Goal: Task Accomplishment & Management: Use online tool/utility

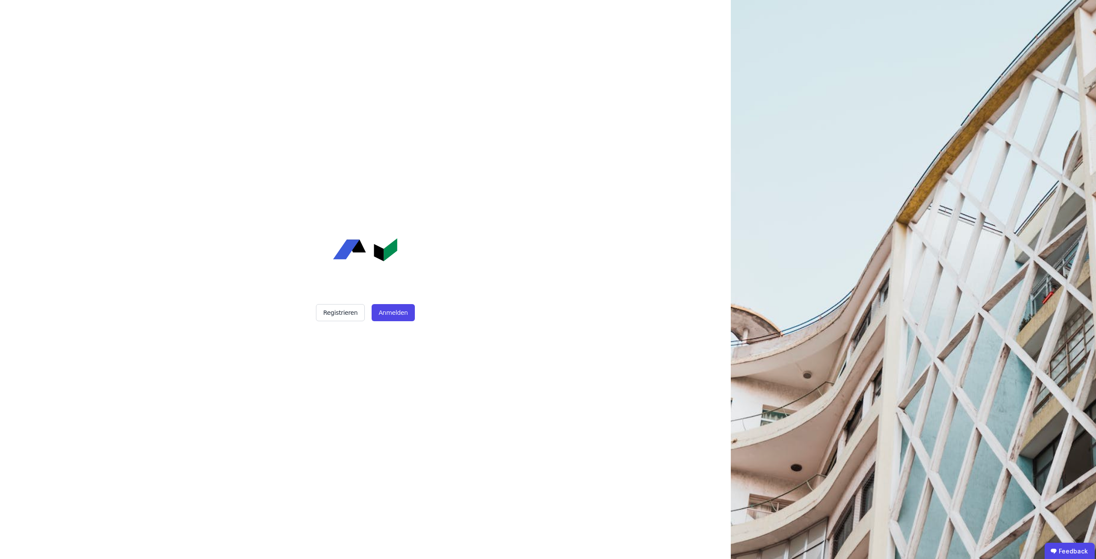
click at [398, 301] on div "Registrieren Anmelden" at bounding box center [365, 279] width 214 height 559
click at [402, 315] on button "Anmelden" at bounding box center [393, 312] width 43 height 17
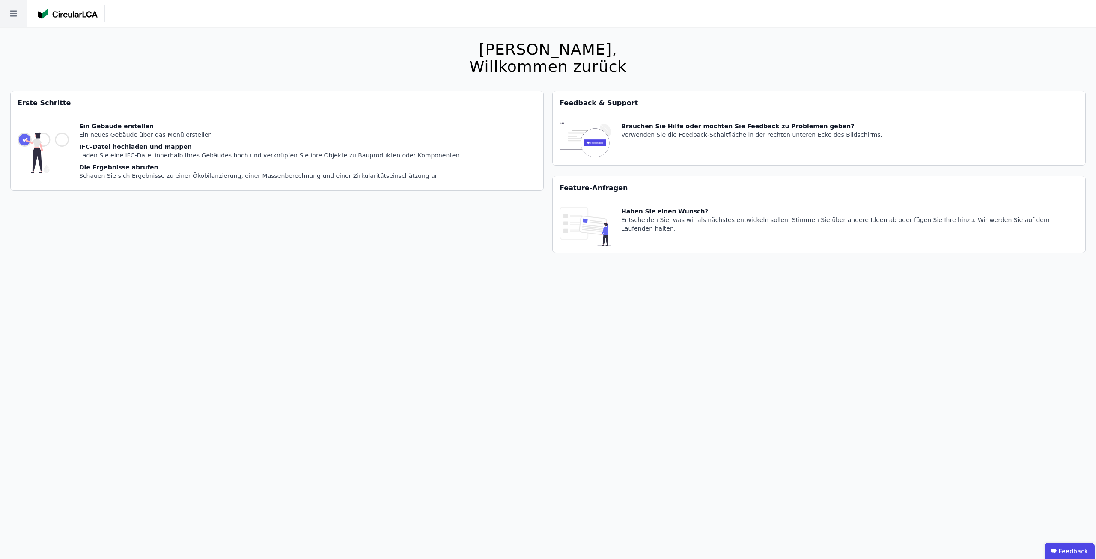
click at [10, 18] on icon at bounding box center [13, 13] width 27 height 27
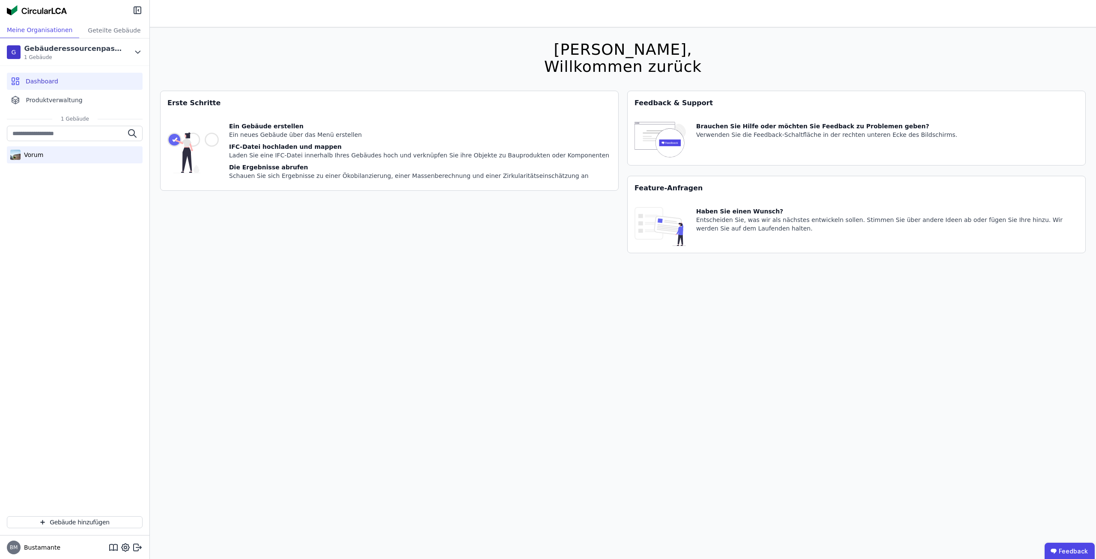
click at [74, 160] on div "Vorum" at bounding box center [75, 154] width 136 height 17
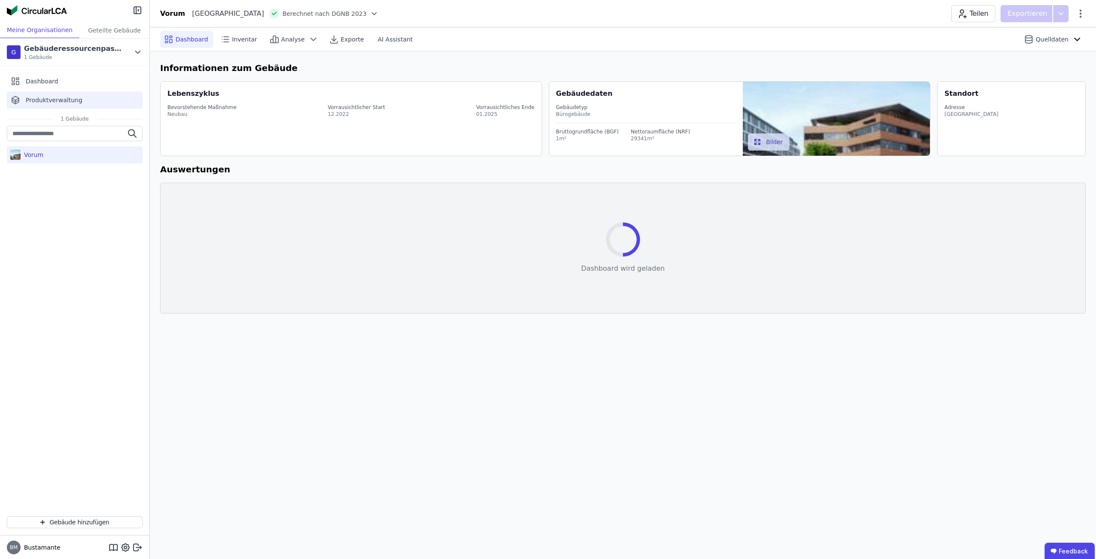
click at [76, 105] on div "Produktverwaltung" at bounding box center [75, 100] width 136 height 17
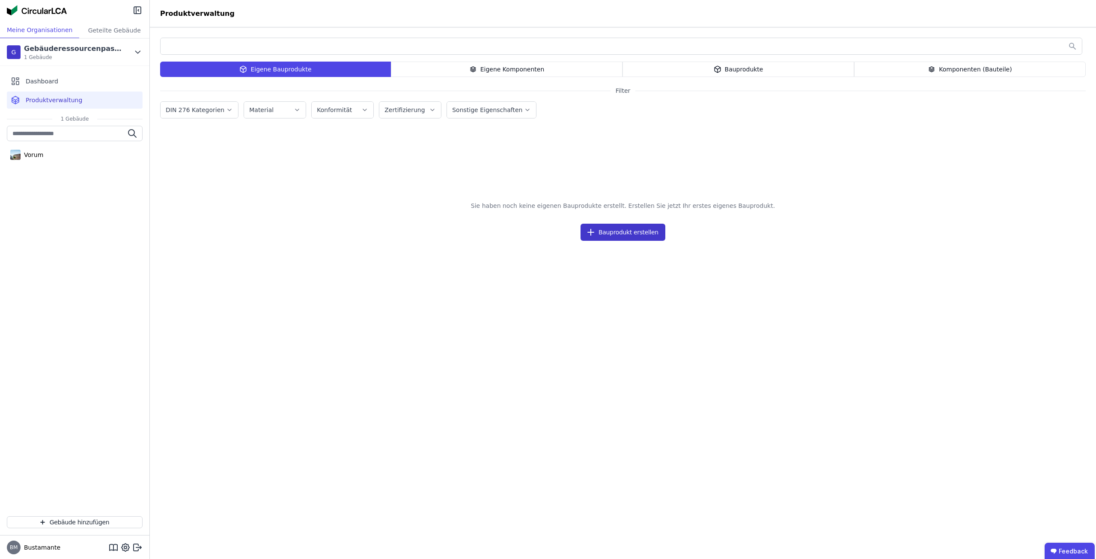
click at [643, 230] on button "Bauprodukt erstellen" at bounding box center [622, 232] width 85 height 17
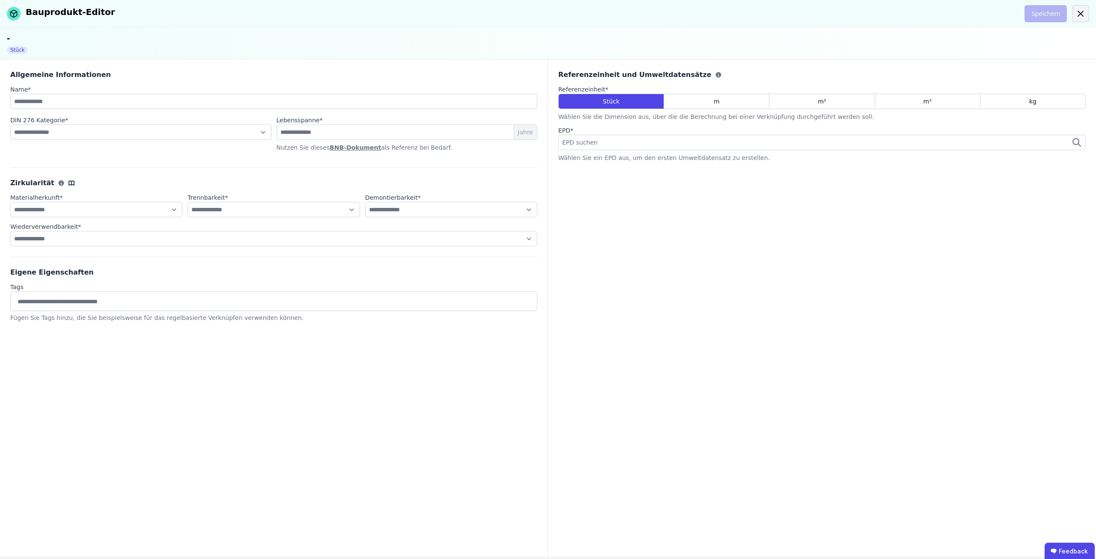
click at [1079, 18] on icon at bounding box center [1080, 14] width 10 height 10
